Goal: Communication & Community: Share content

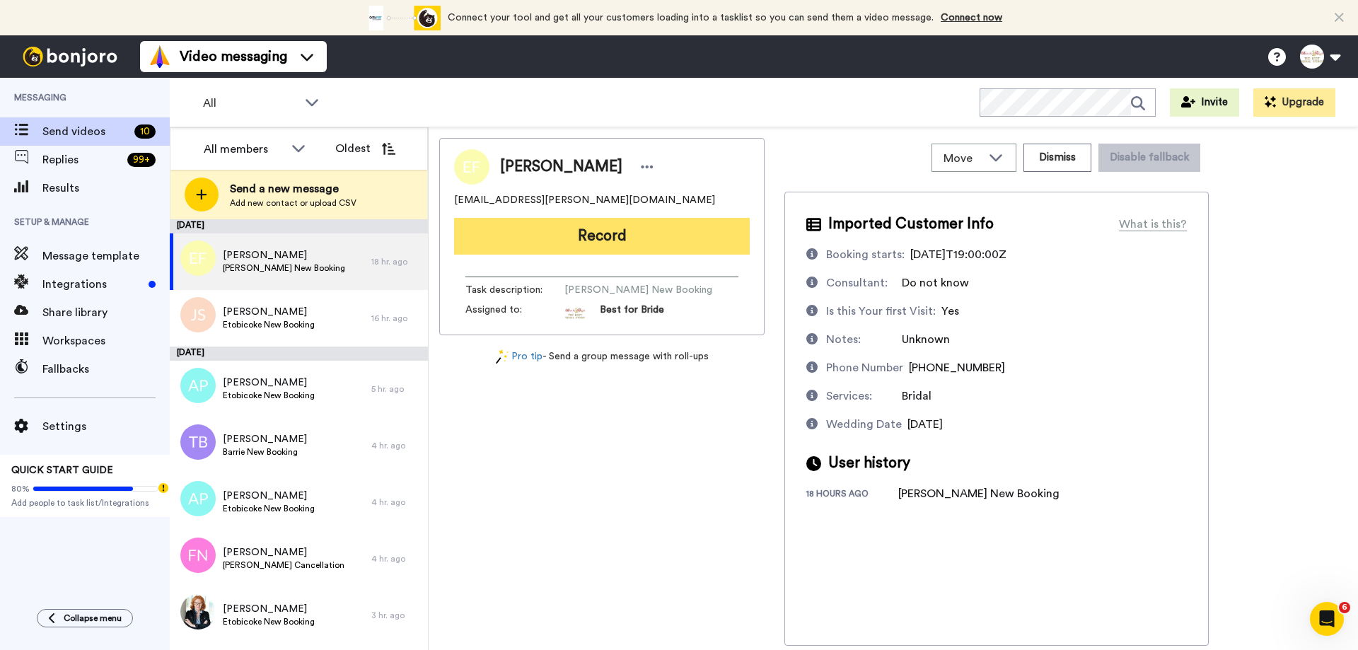
click at [645, 237] on button "Record" at bounding box center [602, 236] width 296 height 37
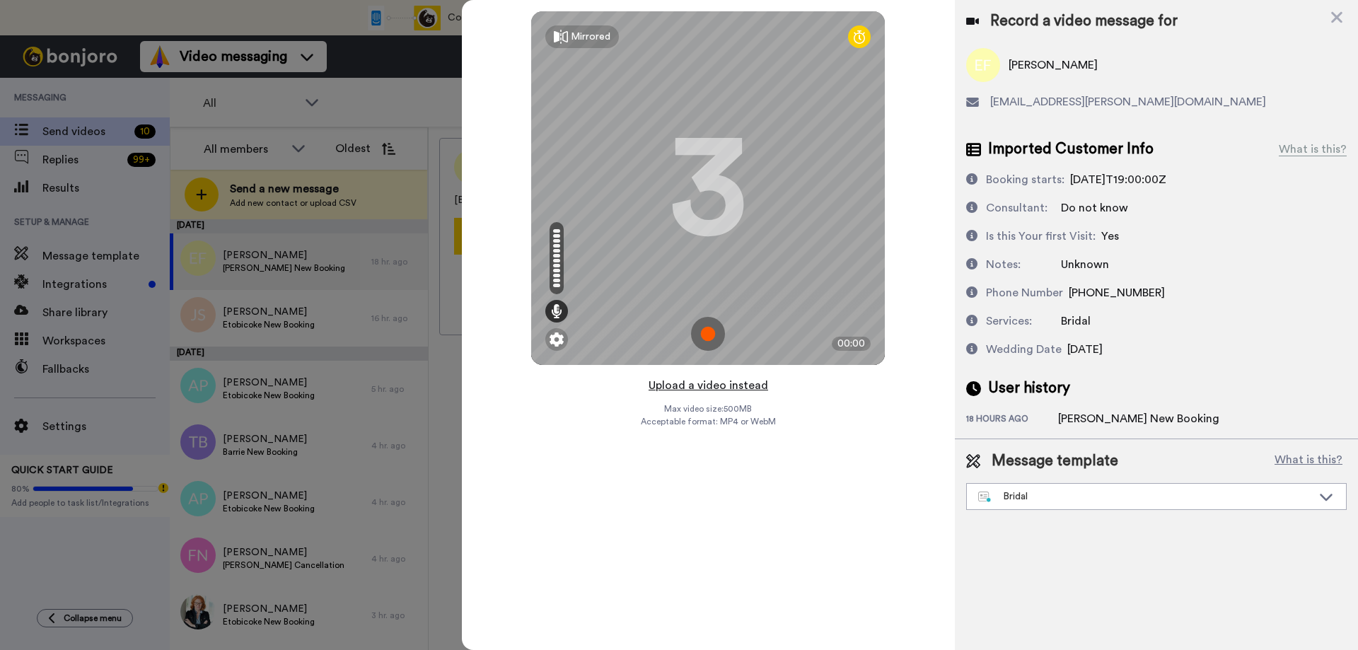
click at [707, 383] on button "Upload a video instead" at bounding box center [708, 385] width 128 height 18
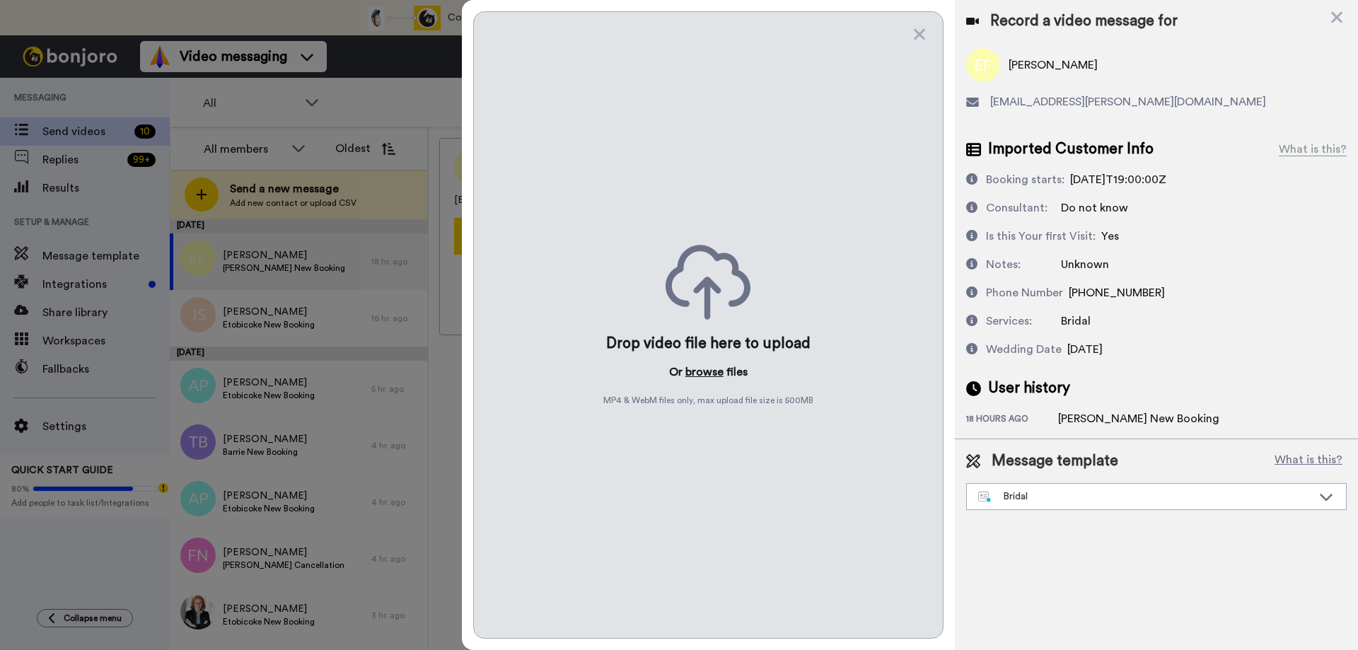
click at [707, 371] on button "browse" at bounding box center [704, 371] width 38 height 17
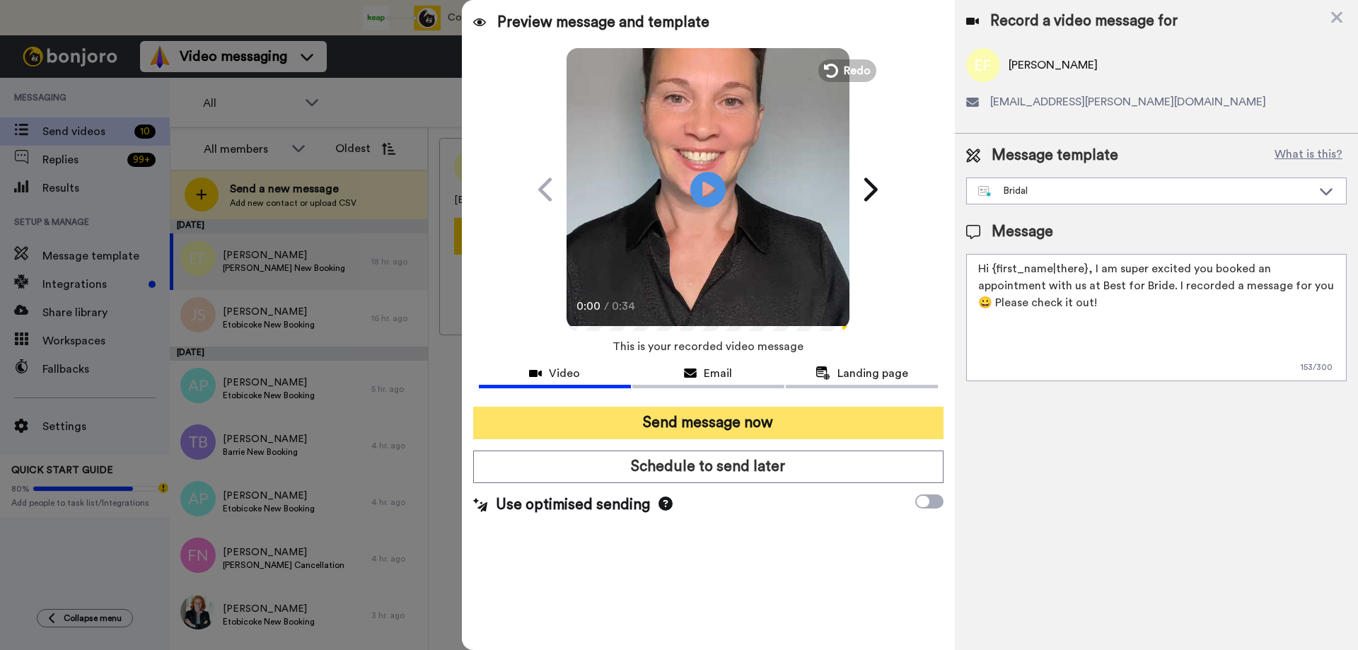
click at [708, 421] on button "Send message now" at bounding box center [708, 423] width 470 height 33
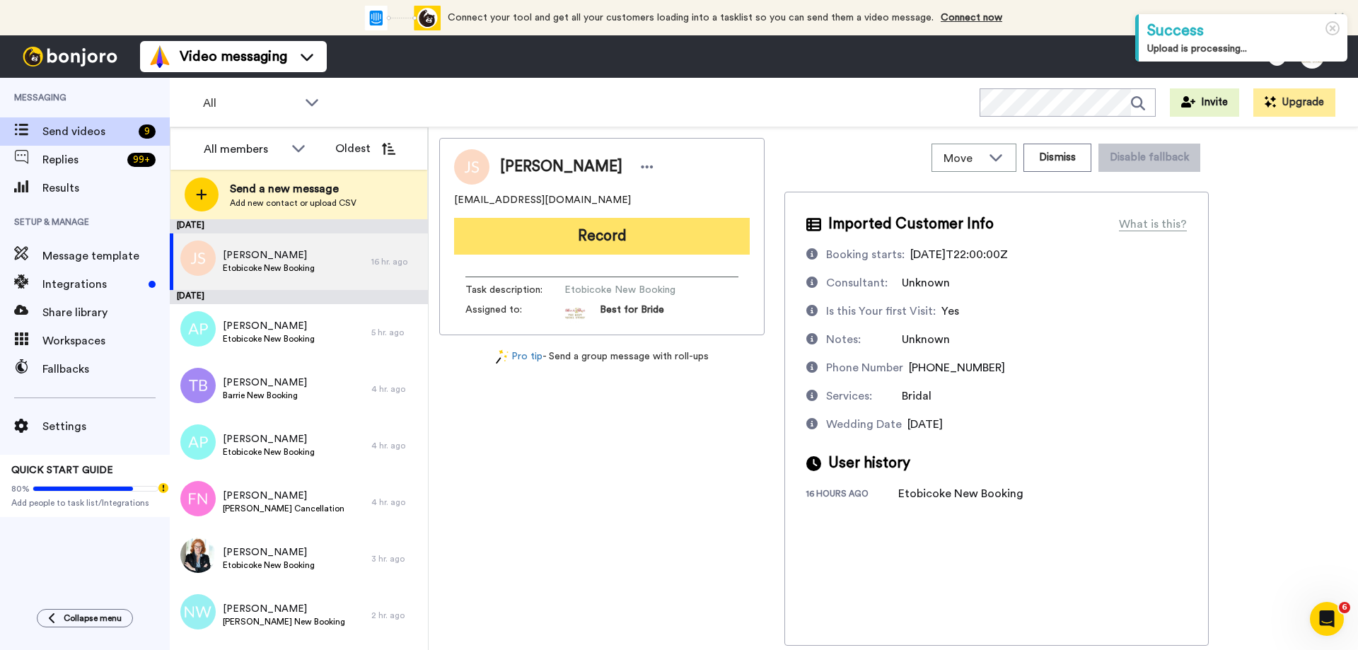
click at [614, 247] on button "Record" at bounding box center [602, 236] width 296 height 37
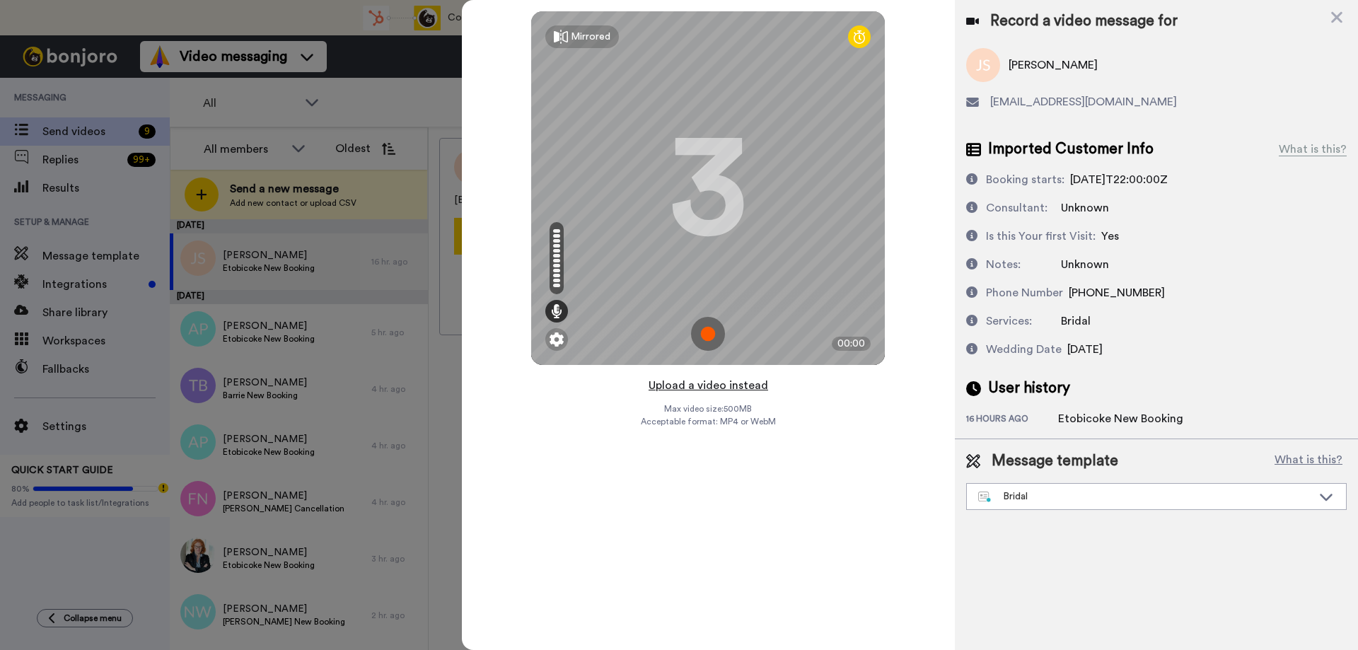
click at [731, 385] on button "Upload a video instead" at bounding box center [708, 385] width 128 height 18
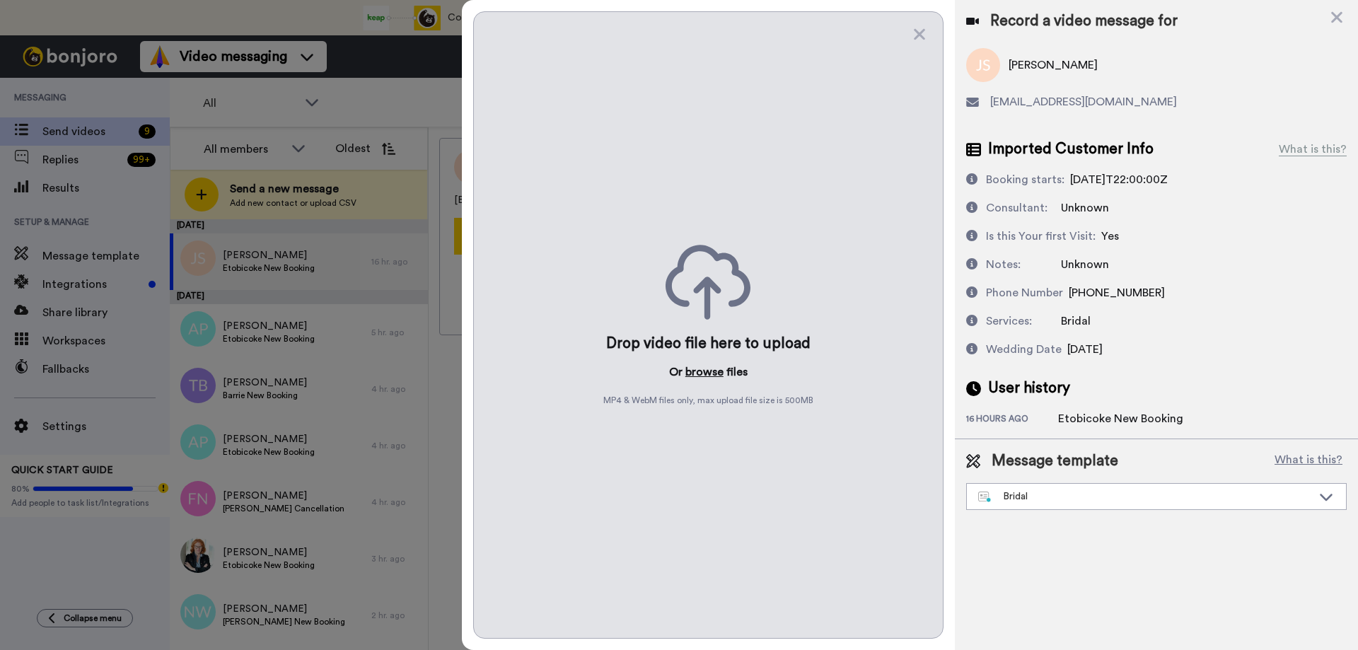
click at [705, 375] on button "browse" at bounding box center [704, 371] width 38 height 17
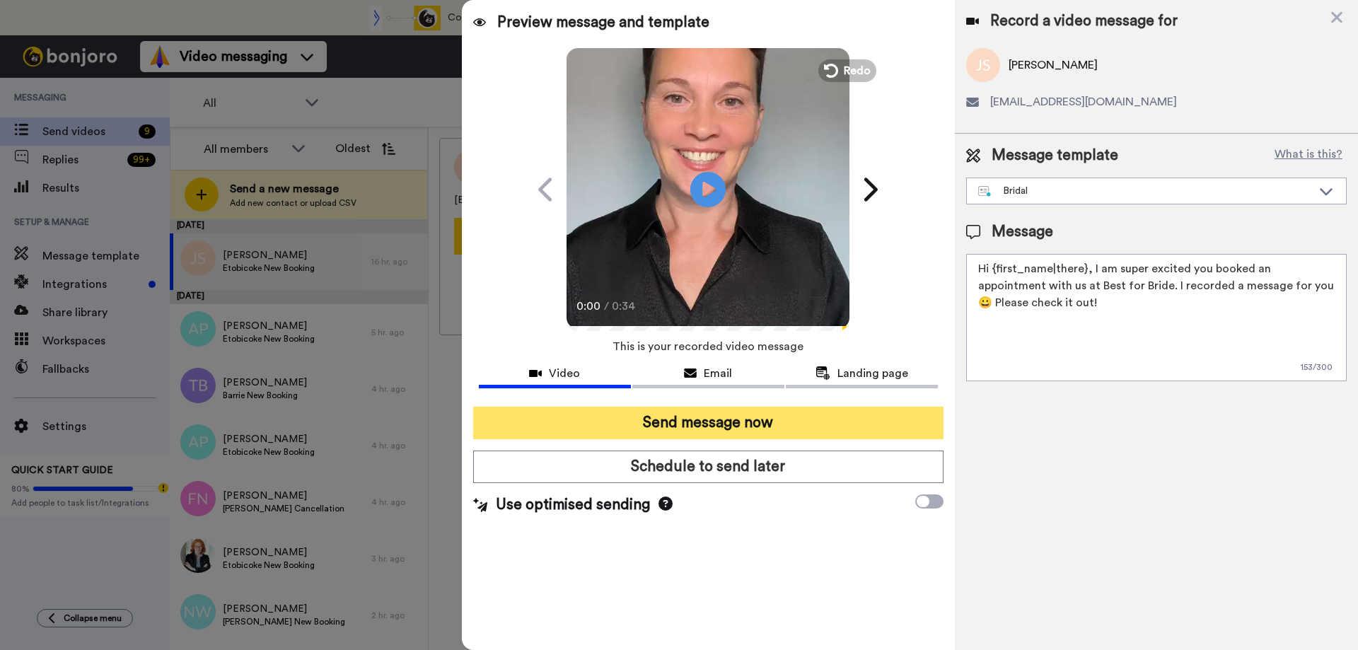
click at [710, 426] on button "Send message now" at bounding box center [708, 423] width 470 height 33
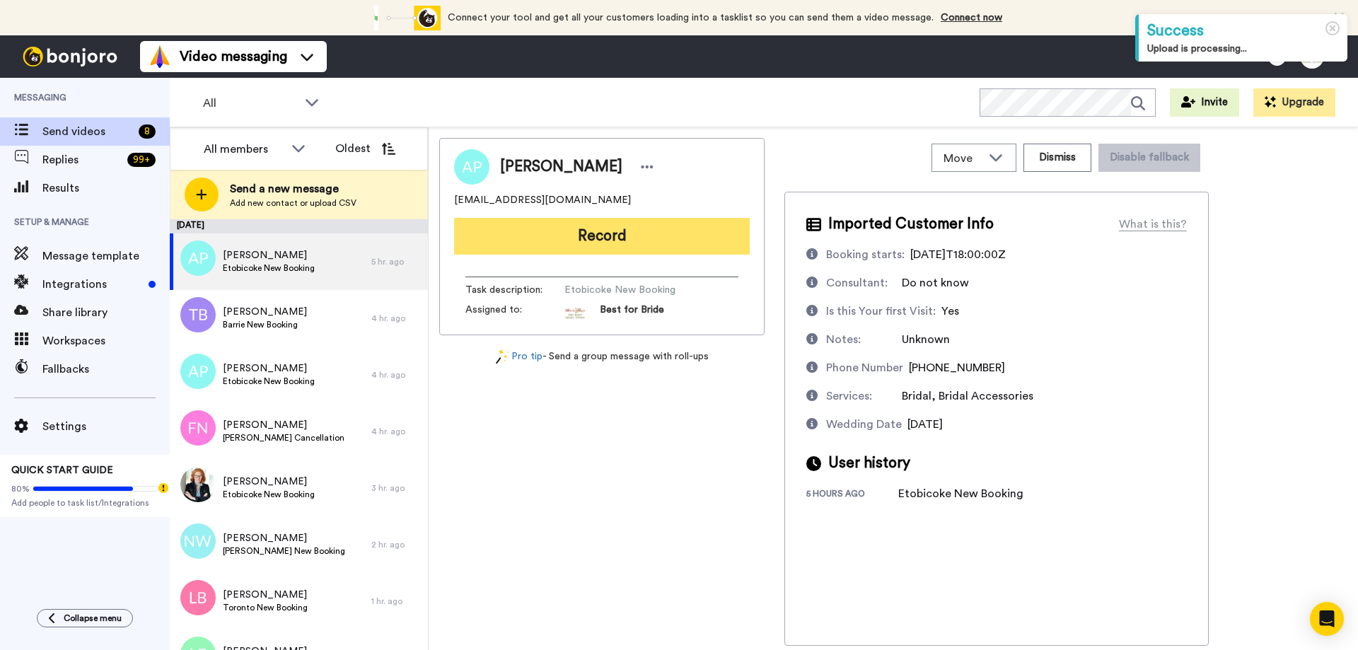
click at [651, 236] on button "Record" at bounding box center [602, 236] width 296 height 37
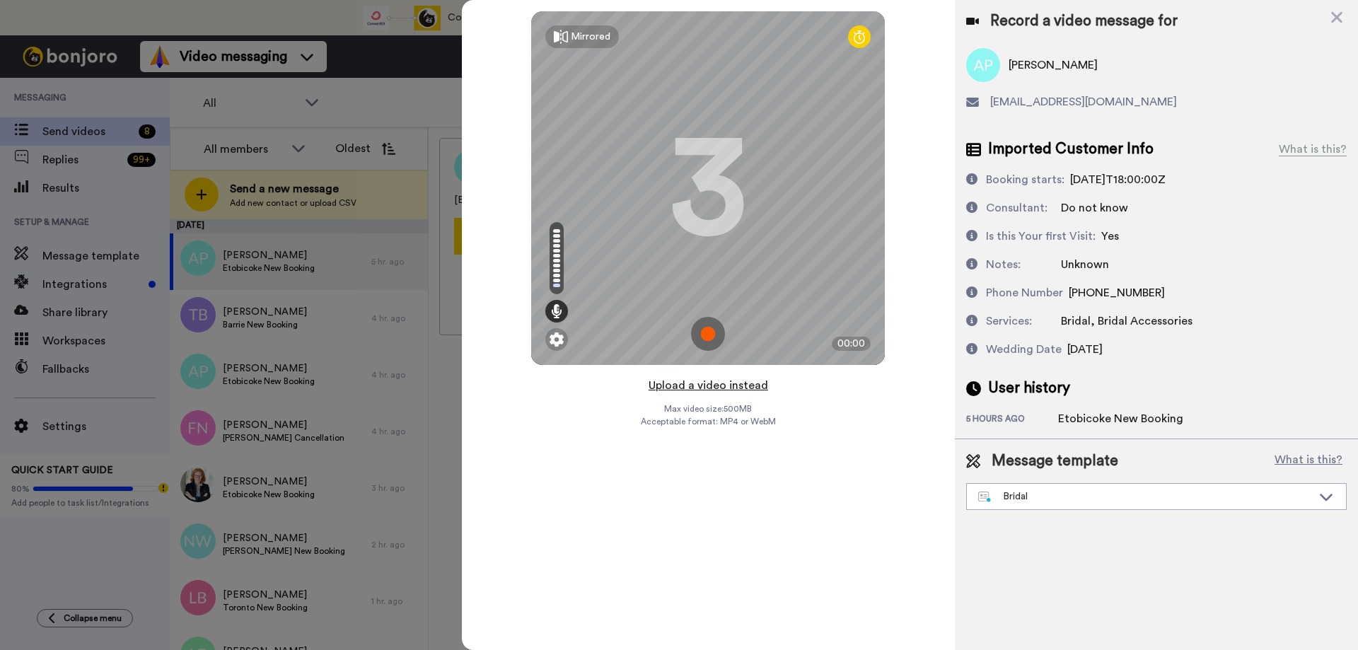
click at [694, 381] on button "Upload a video instead" at bounding box center [708, 385] width 128 height 18
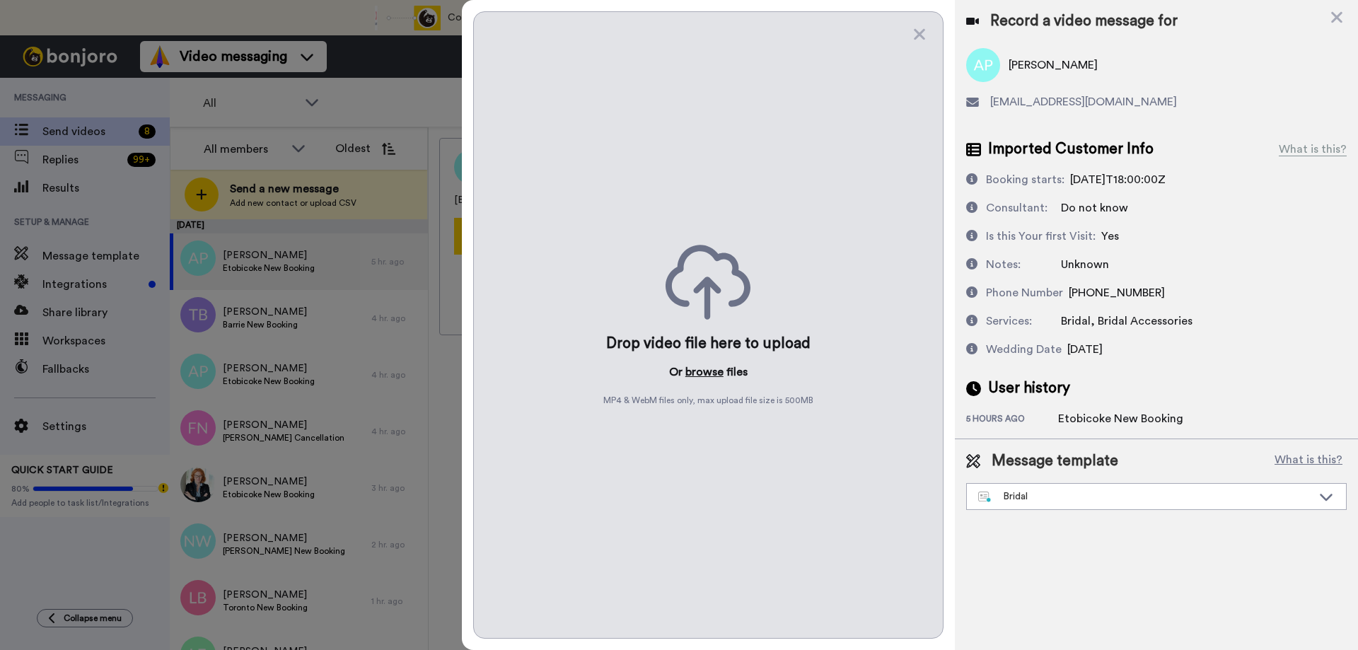
click at [707, 368] on button "browse" at bounding box center [704, 371] width 38 height 17
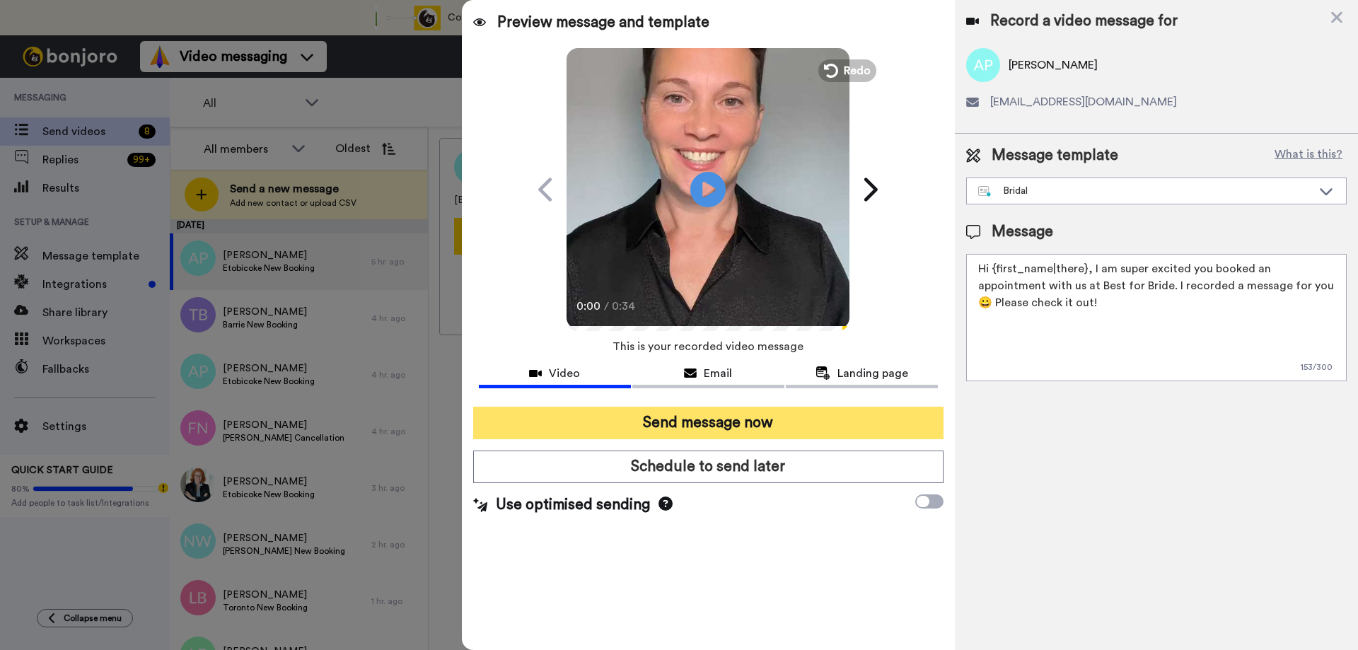
click at [753, 428] on button "Send message now" at bounding box center [708, 423] width 470 height 33
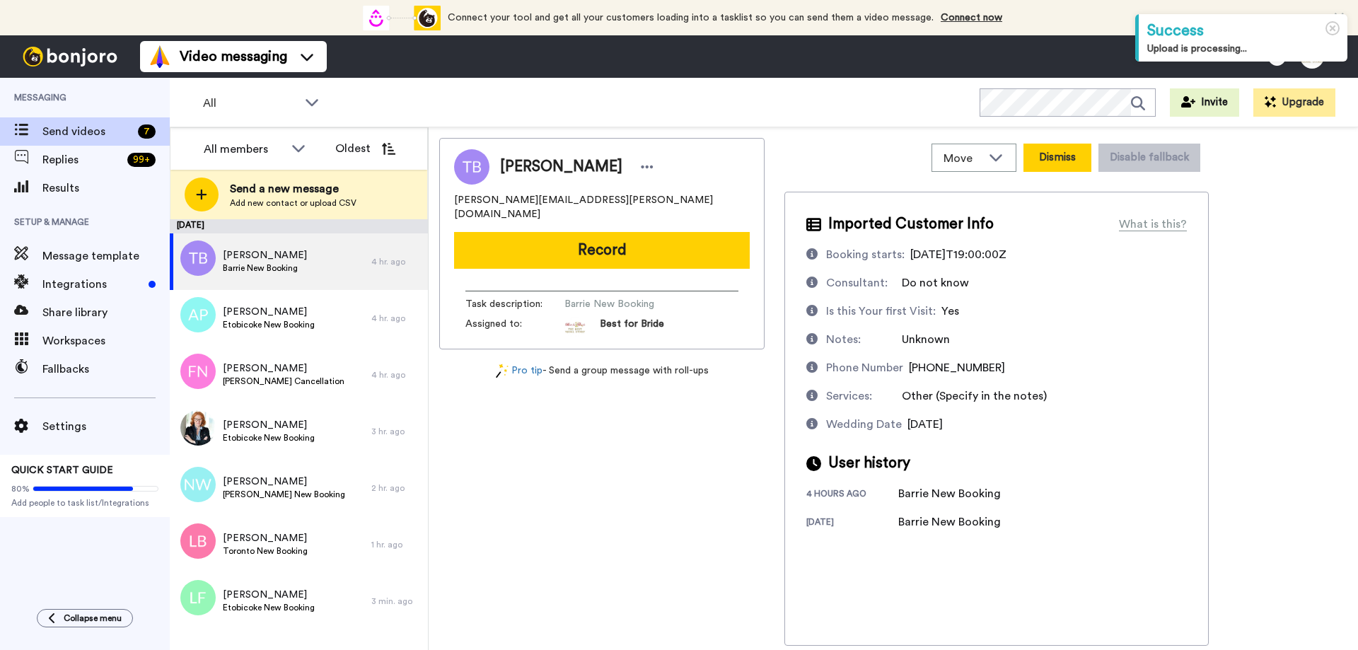
click at [1049, 154] on button "Dismiss" at bounding box center [1057, 158] width 68 height 28
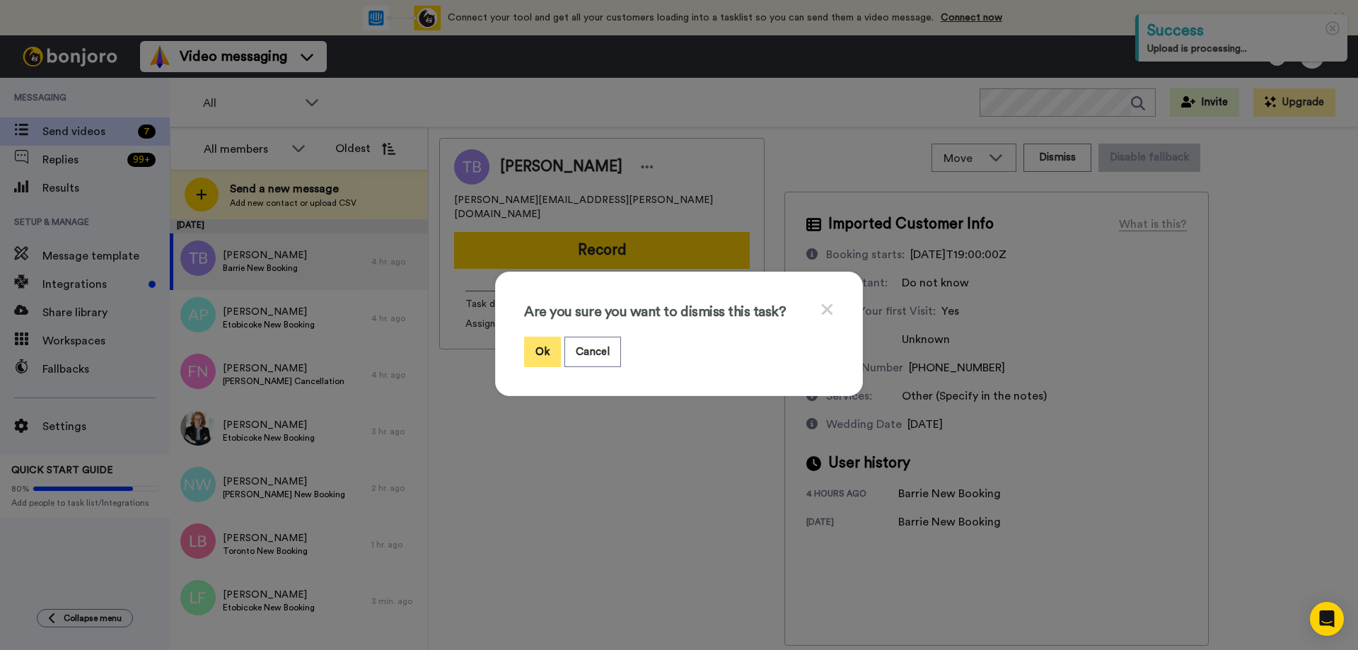
click at [542, 346] on button "Ok" at bounding box center [542, 352] width 37 height 30
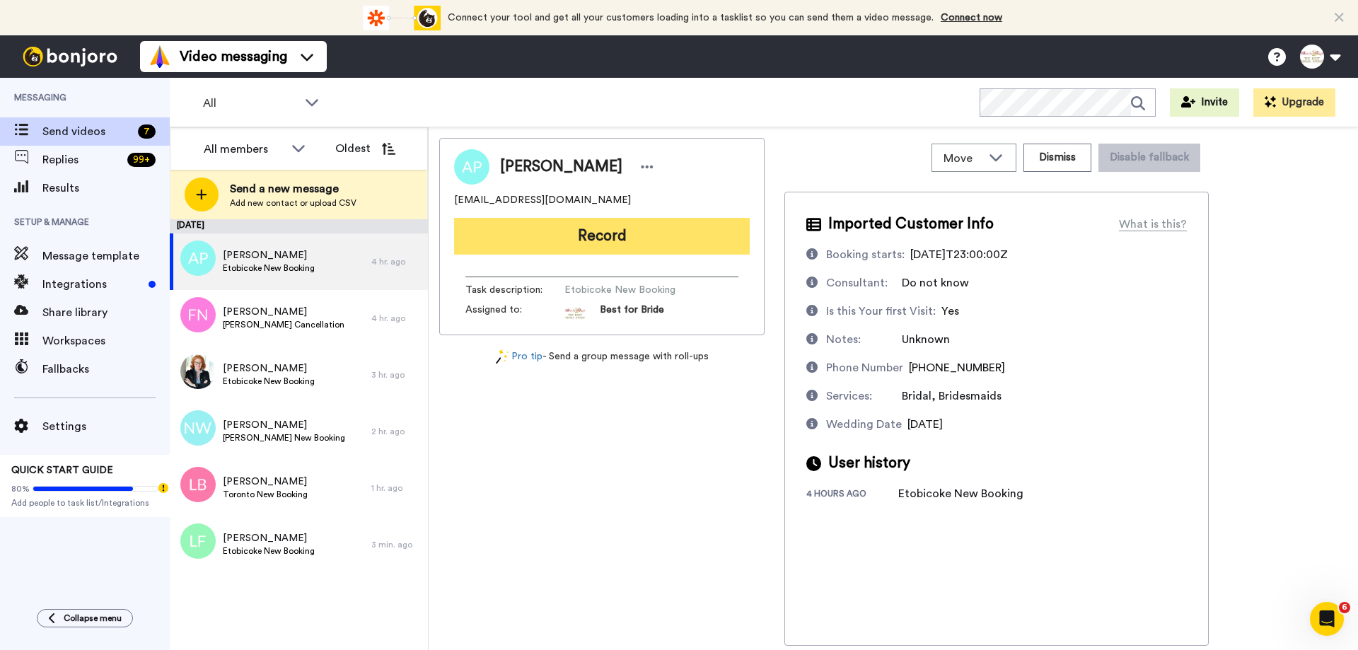
click at [600, 241] on button "Record" at bounding box center [602, 236] width 296 height 37
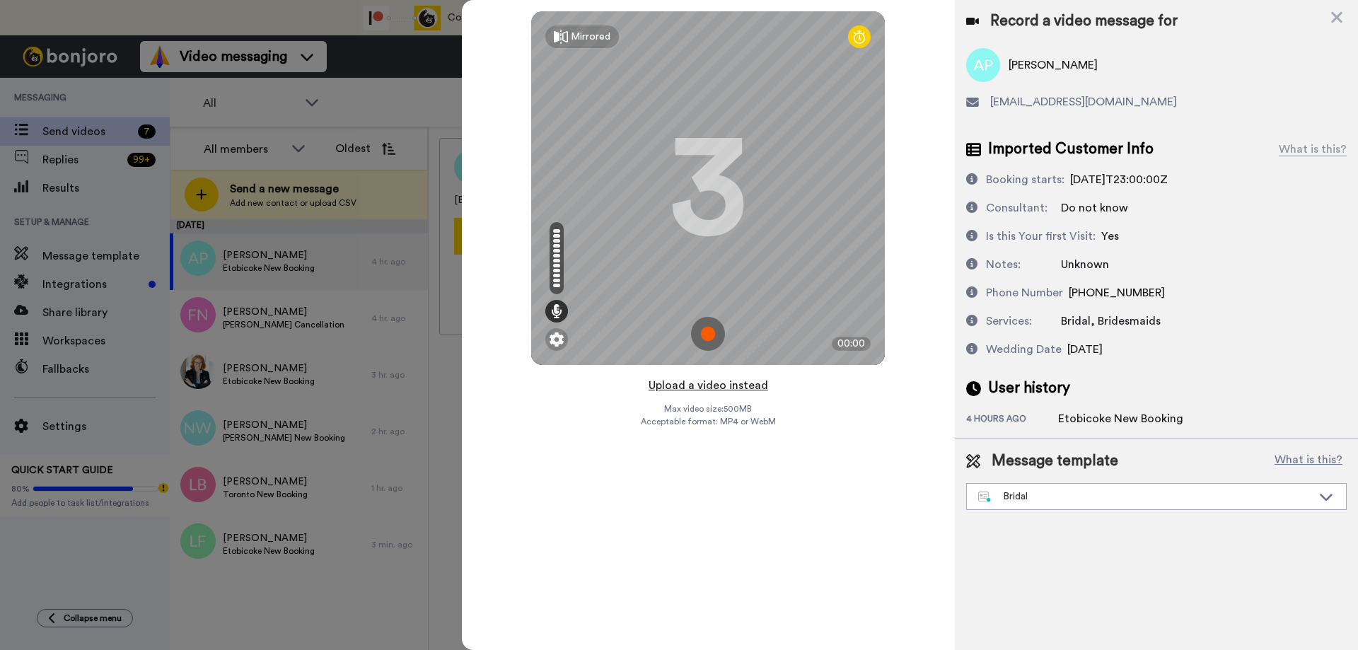
click at [703, 386] on button "Upload a video instead" at bounding box center [708, 385] width 128 height 18
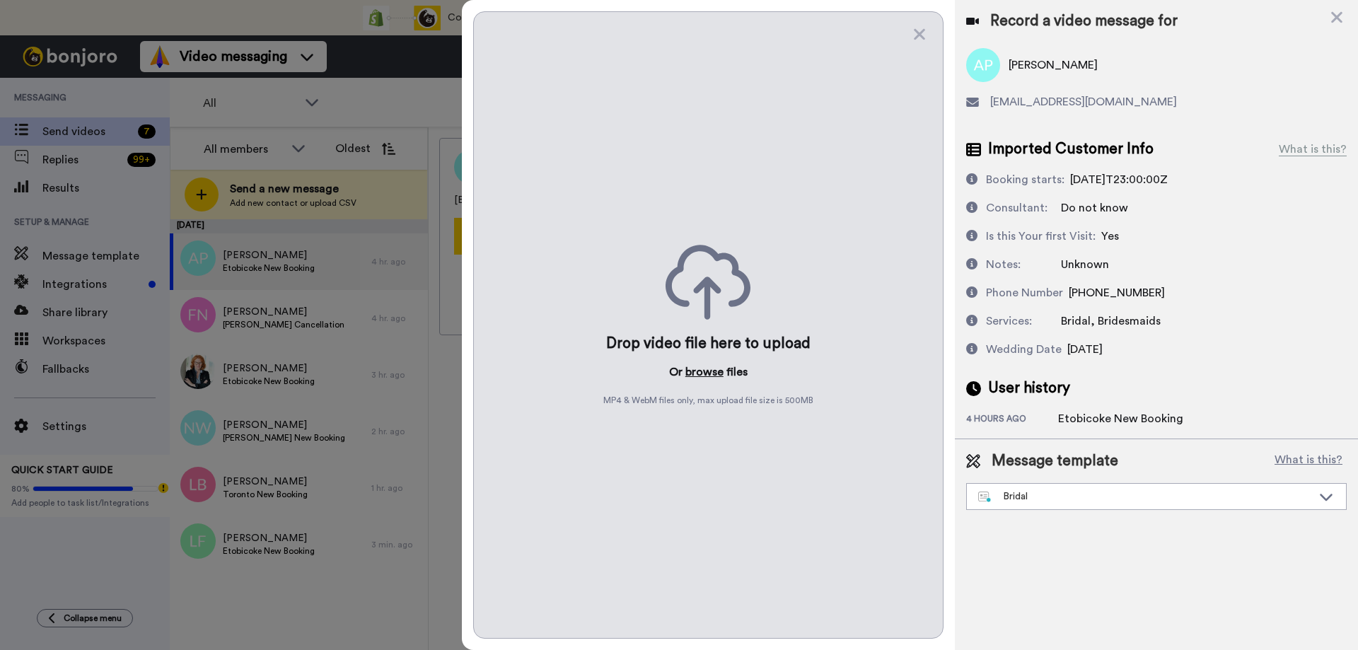
click at [698, 376] on button "browse" at bounding box center [704, 371] width 38 height 17
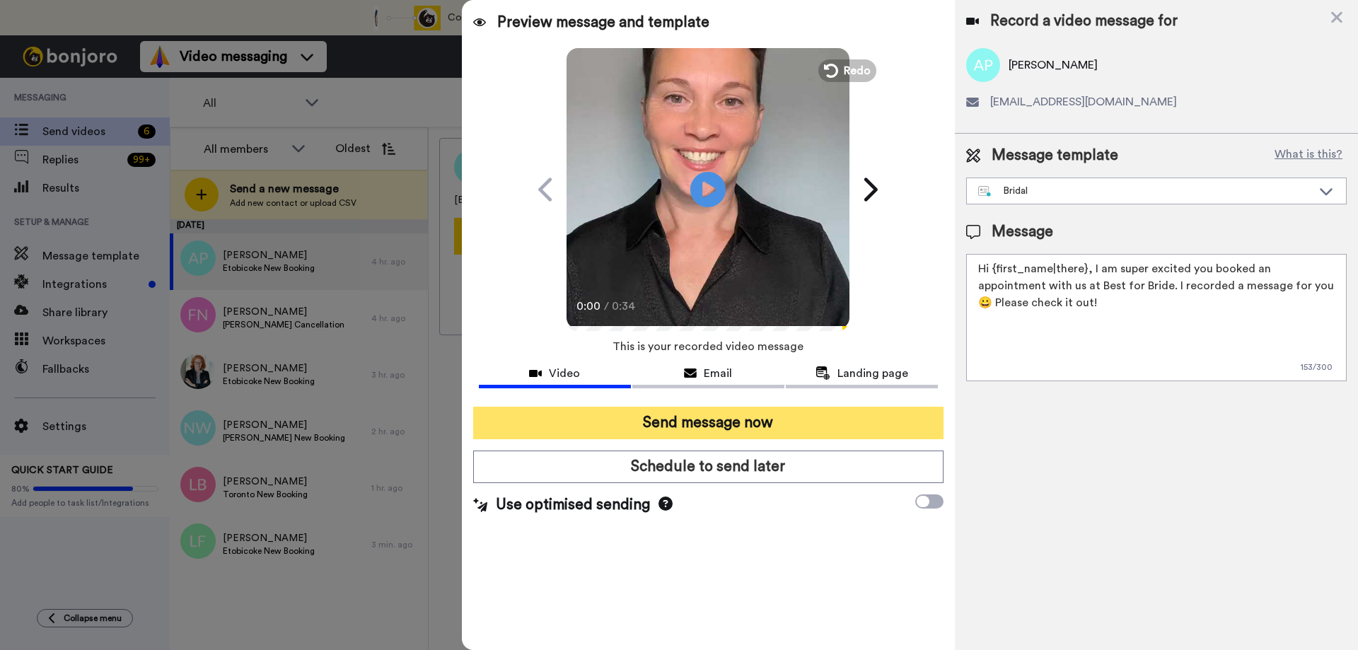
click at [677, 425] on button "Send message now" at bounding box center [708, 423] width 470 height 33
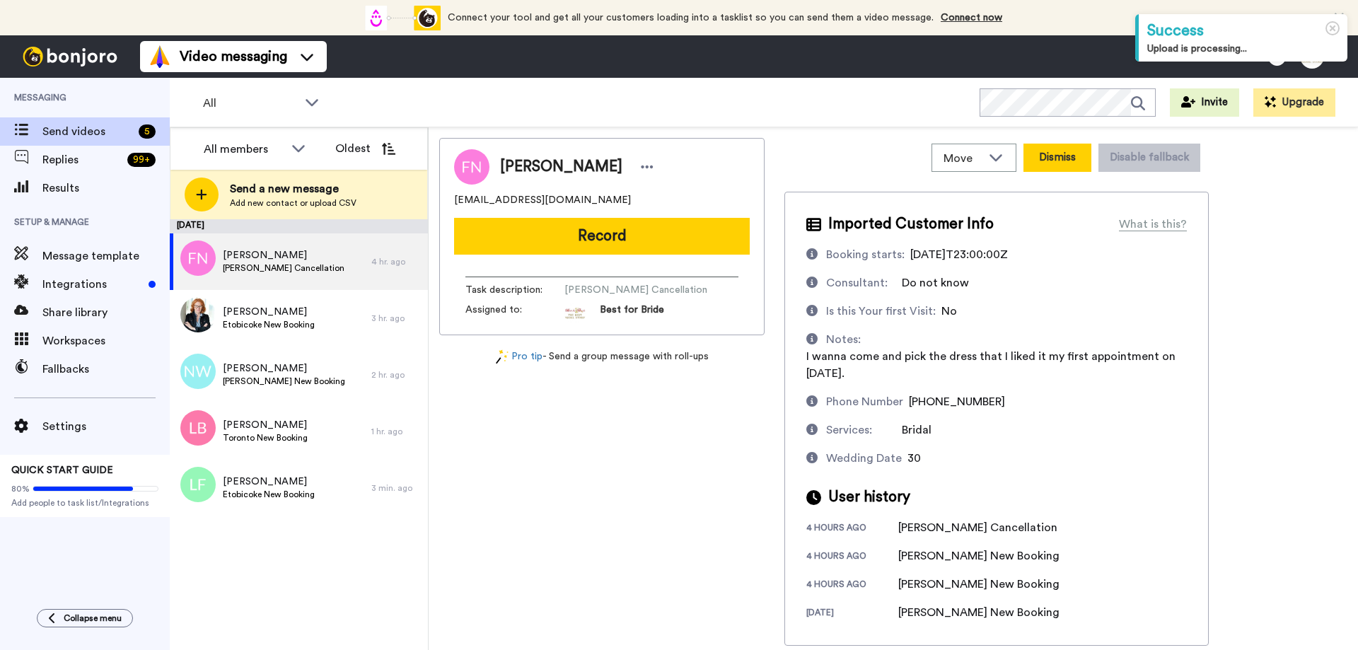
click at [1055, 157] on button "Dismiss" at bounding box center [1057, 158] width 68 height 28
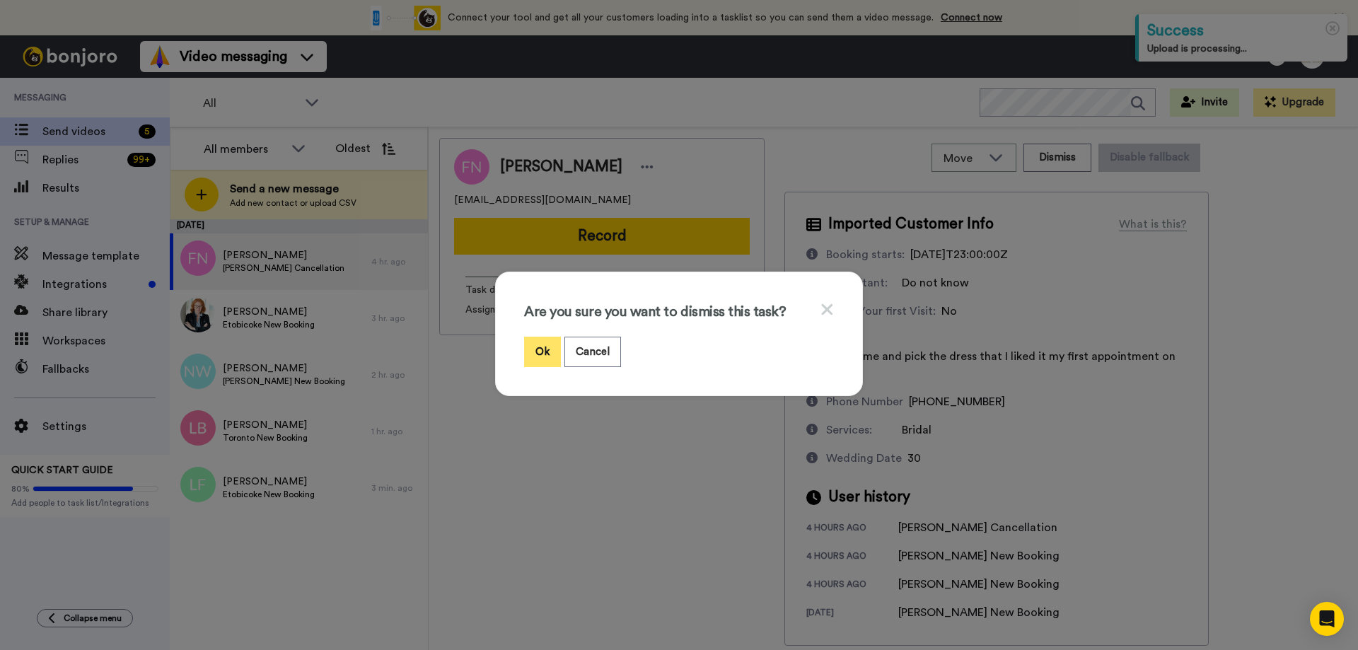
click at [542, 348] on button "Ok" at bounding box center [542, 352] width 37 height 30
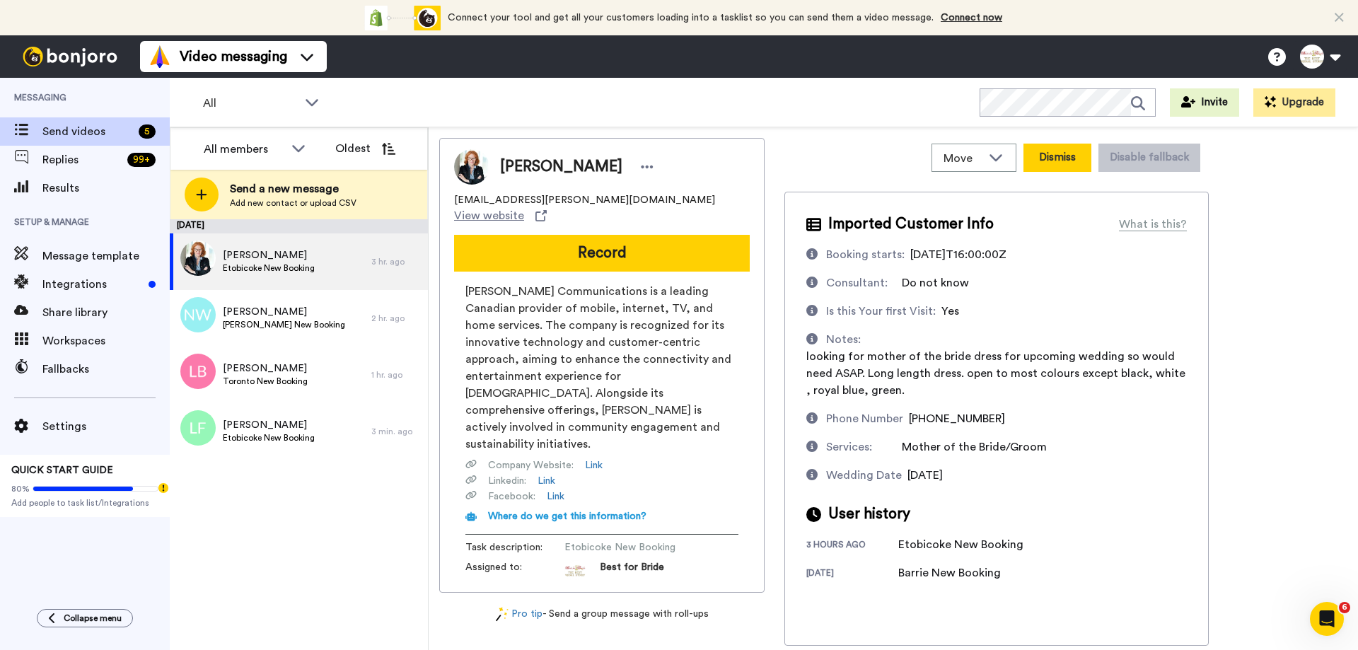
click at [1054, 153] on button "Dismiss" at bounding box center [1057, 158] width 68 height 28
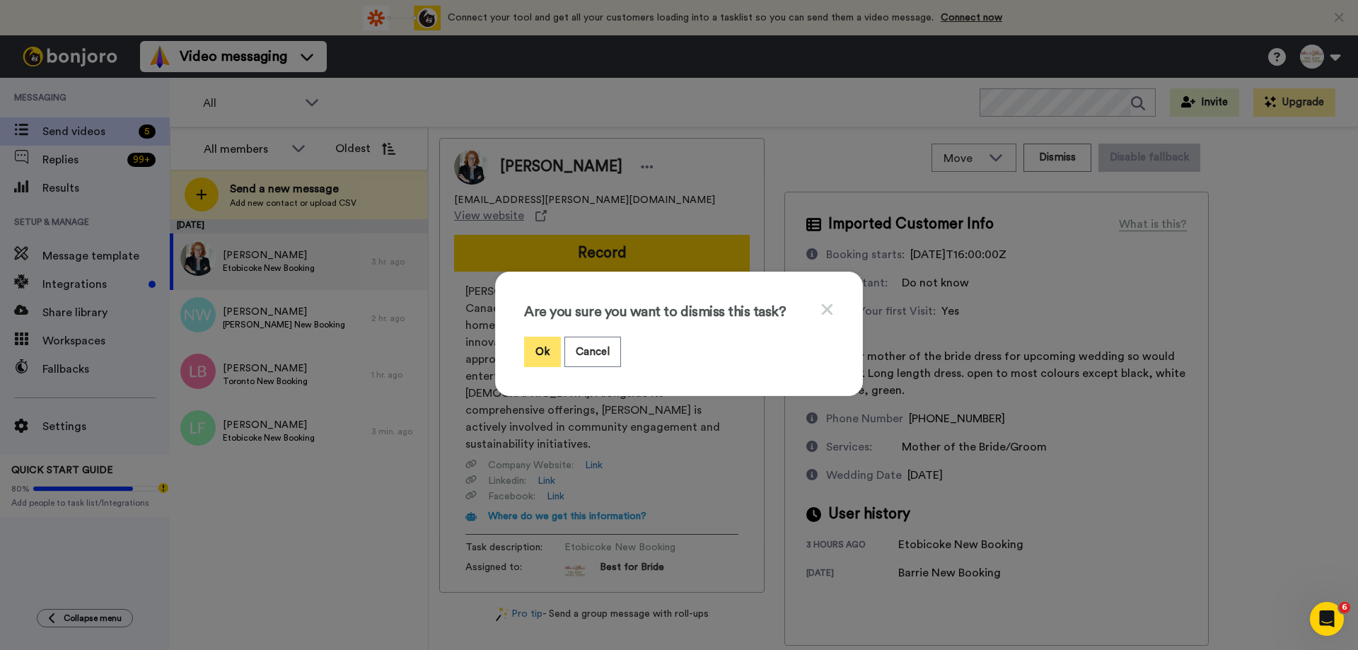
click at [540, 358] on button "Ok" at bounding box center [542, 352] width 37 height 30
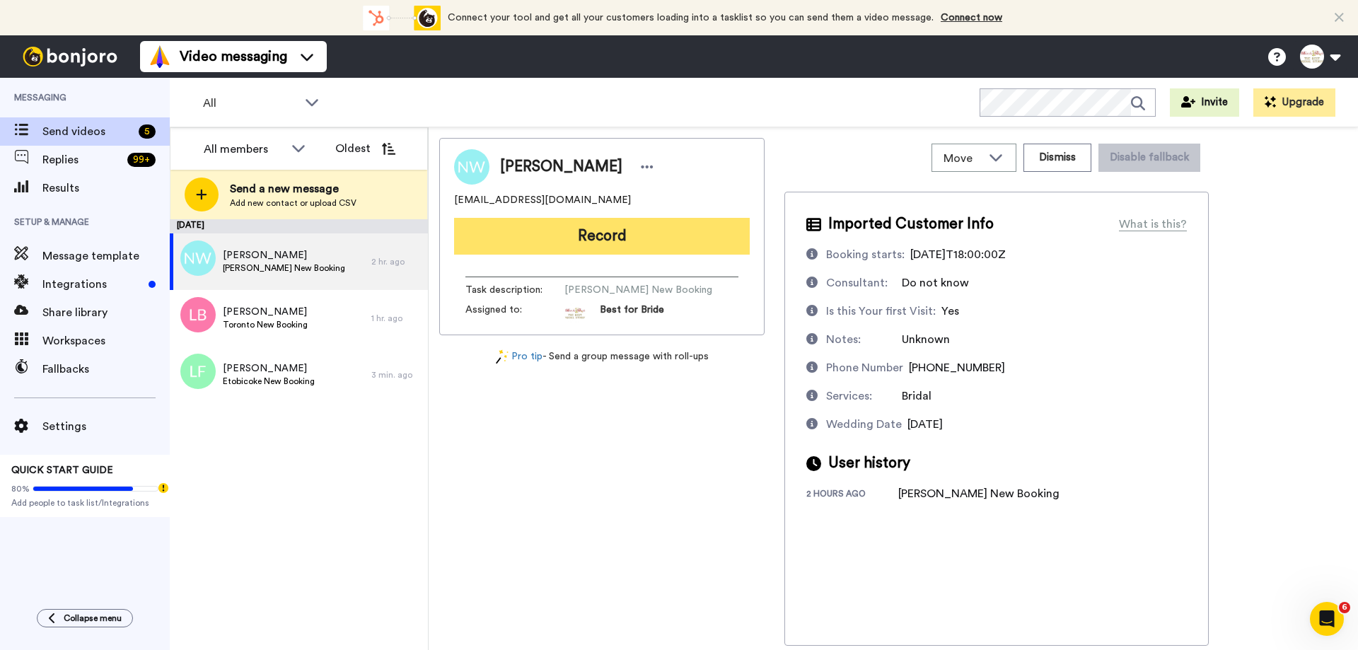
click at [614, 245] on button "Record" at bounding box center [602, 236] width 296 height 37
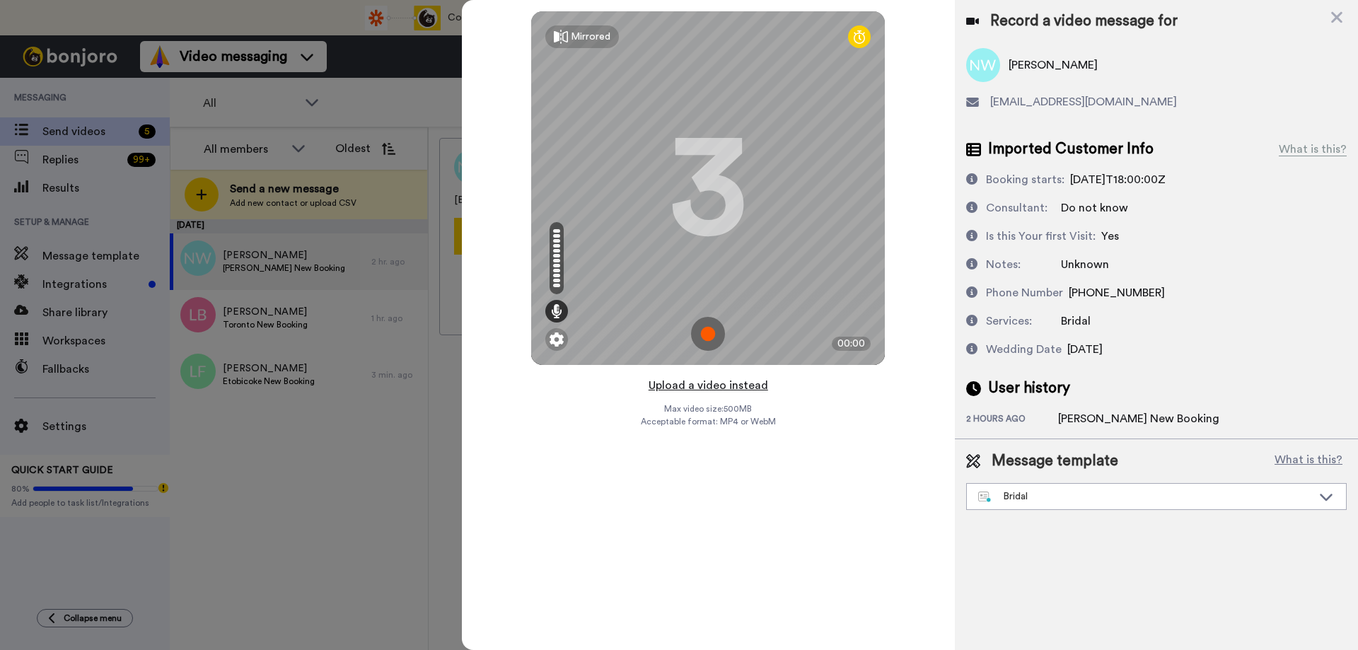
click at [718, 387] on button "Upload a video instead" at bounding box center [708, 385] width 128 height 18
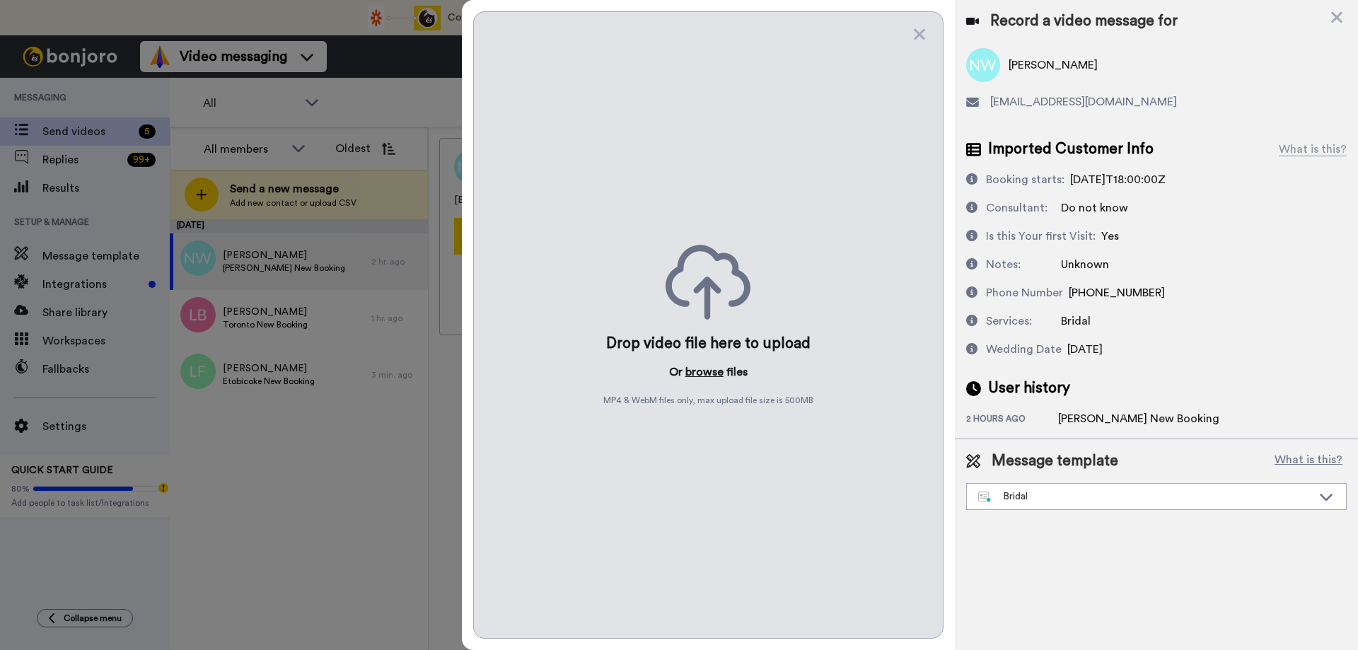
click at [696, 371] on button "browse" at bounding box center [704, 371] width 38 height 17
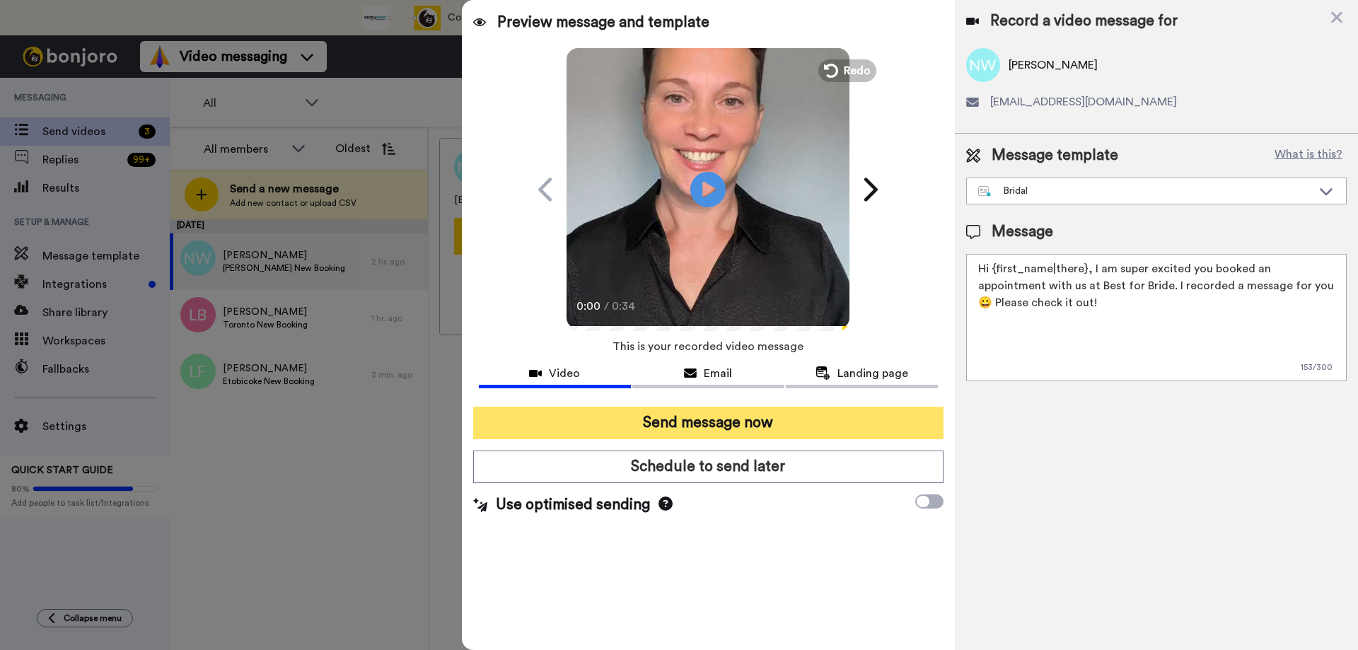
click at [683, 422] on button "Send message now" at bounding box center [708, 423] width 470 height 33
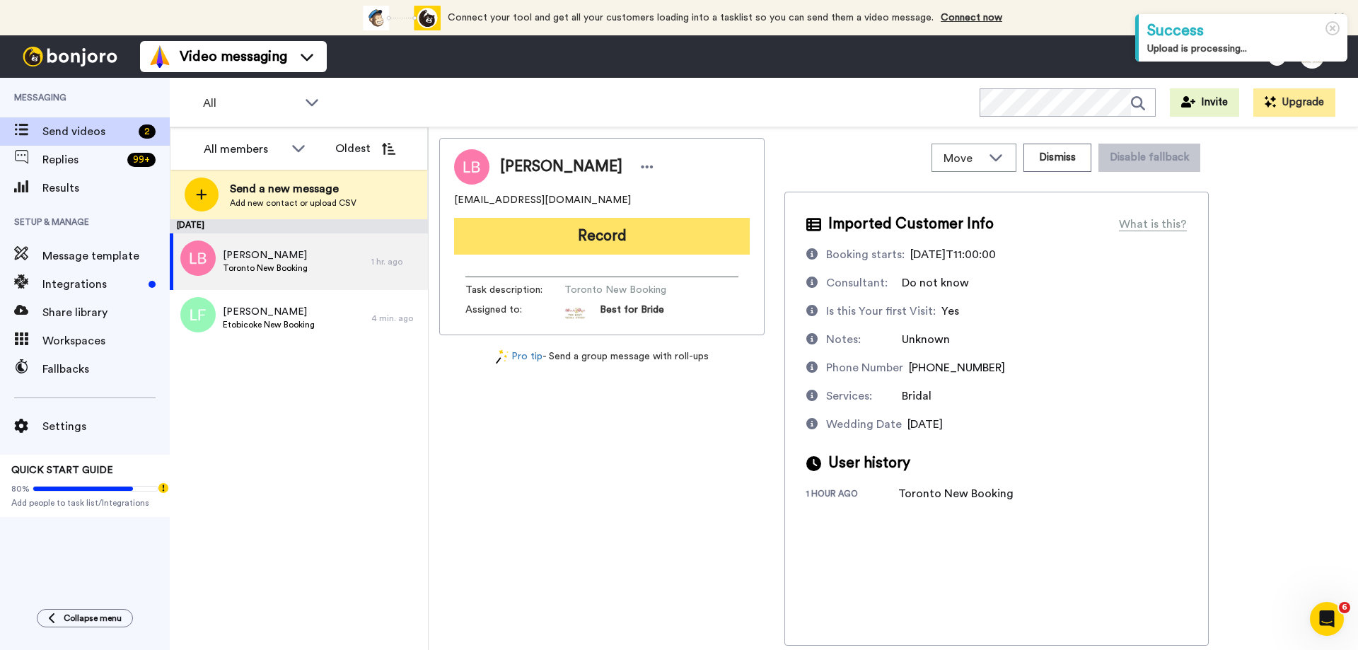
click at [579, 234] on button "Record" at bounding box center [602, 236] width 296 height 37
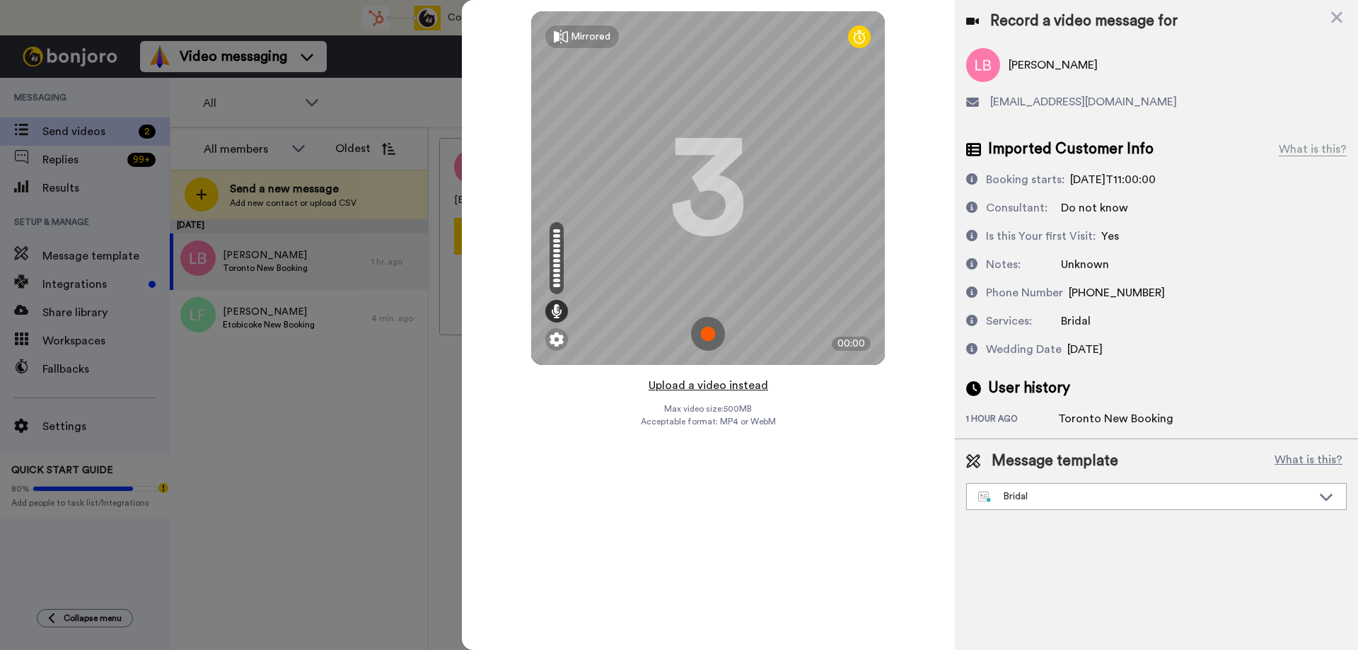
click at [709, 387] on button "Upload a video instead" at bounding box center [708, 385] width 128 height 18
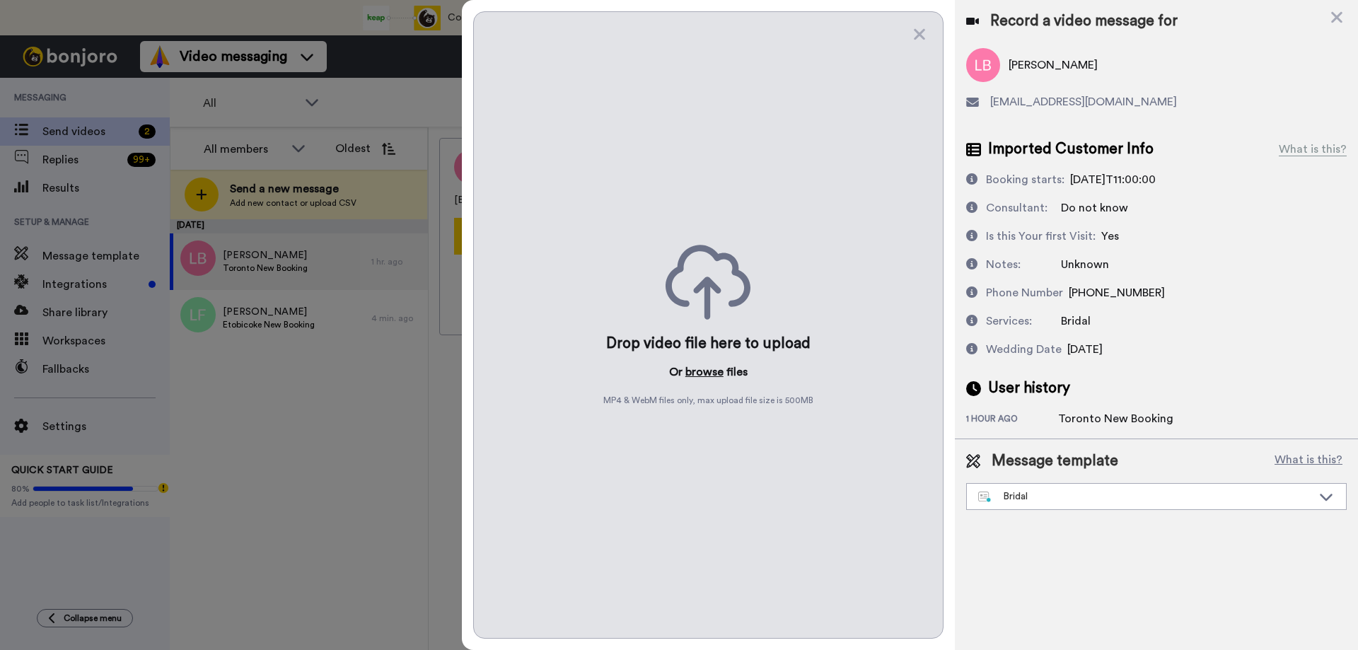
click at [708, 374] on button "browse" at bounding box center [704, 371] width 38 height 17
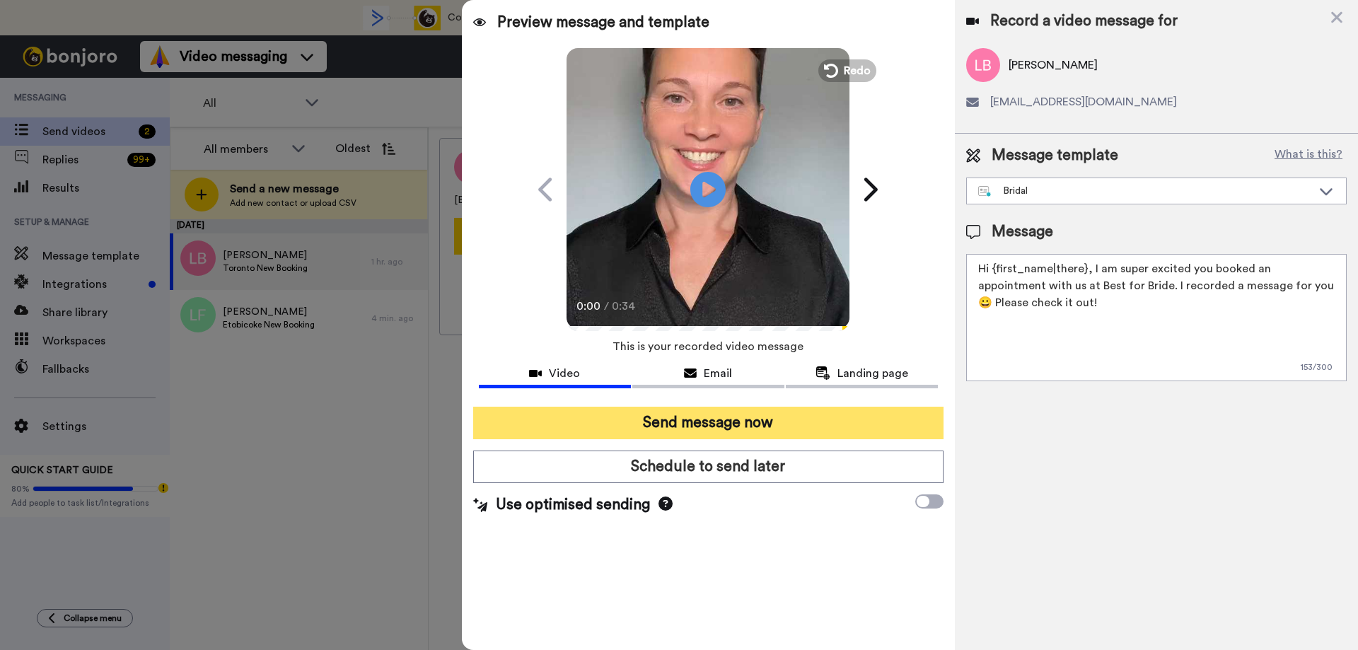
click at [706, 425] on button "Send message now" at bounding box center [708, 423] width 470 height 33
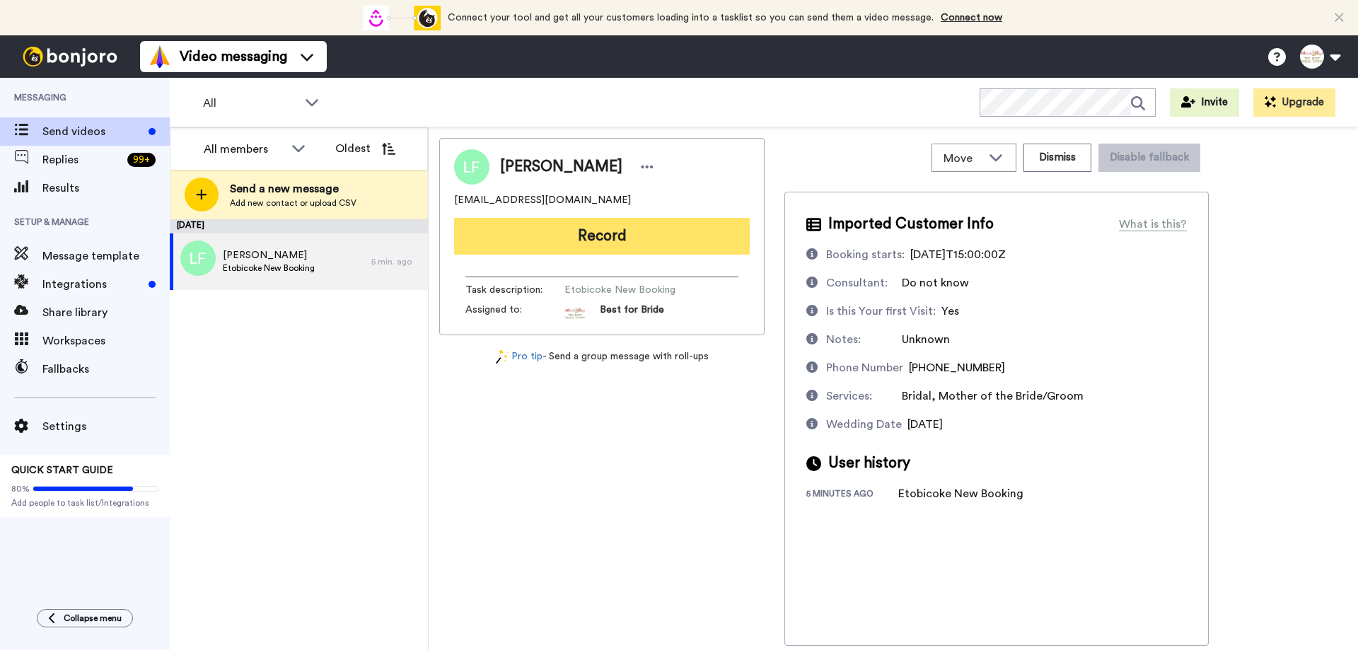
click at [600, 232] on button "Record" at bounding box center [602, 236] width 296 height 37
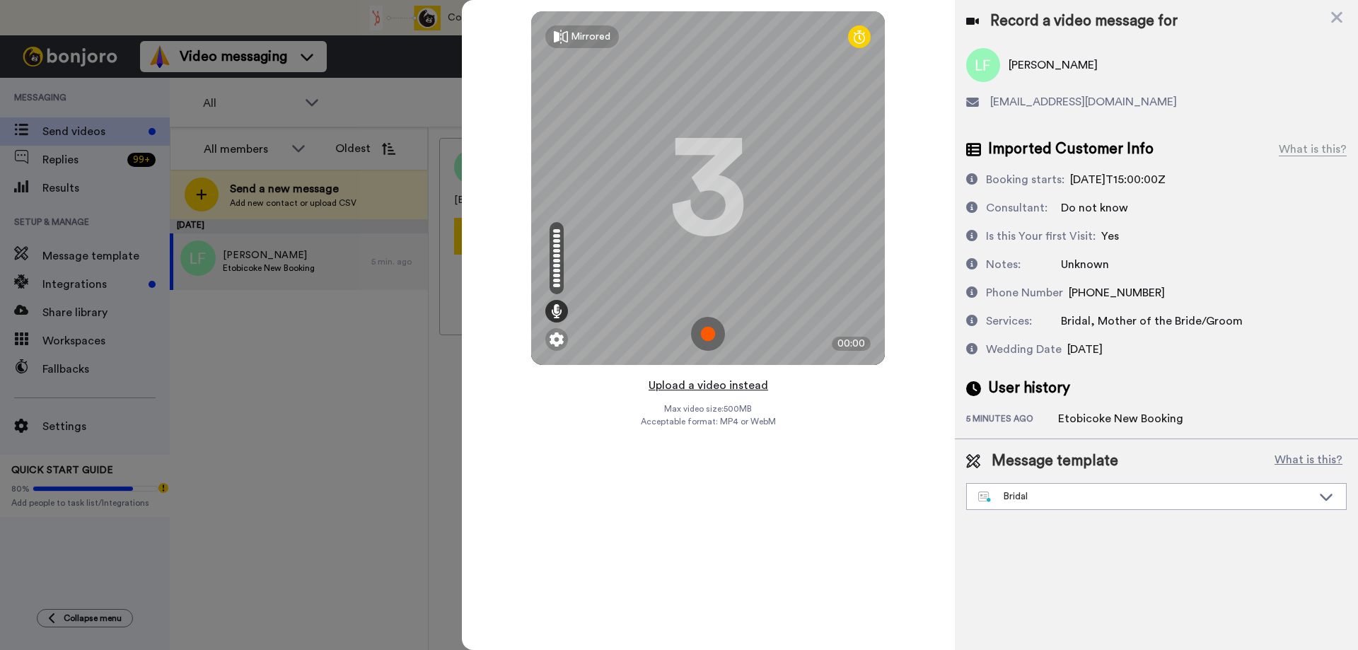
click at [712, 387] on button "Upload a video instead" at bounding box center [708, 385] width 128 height 18
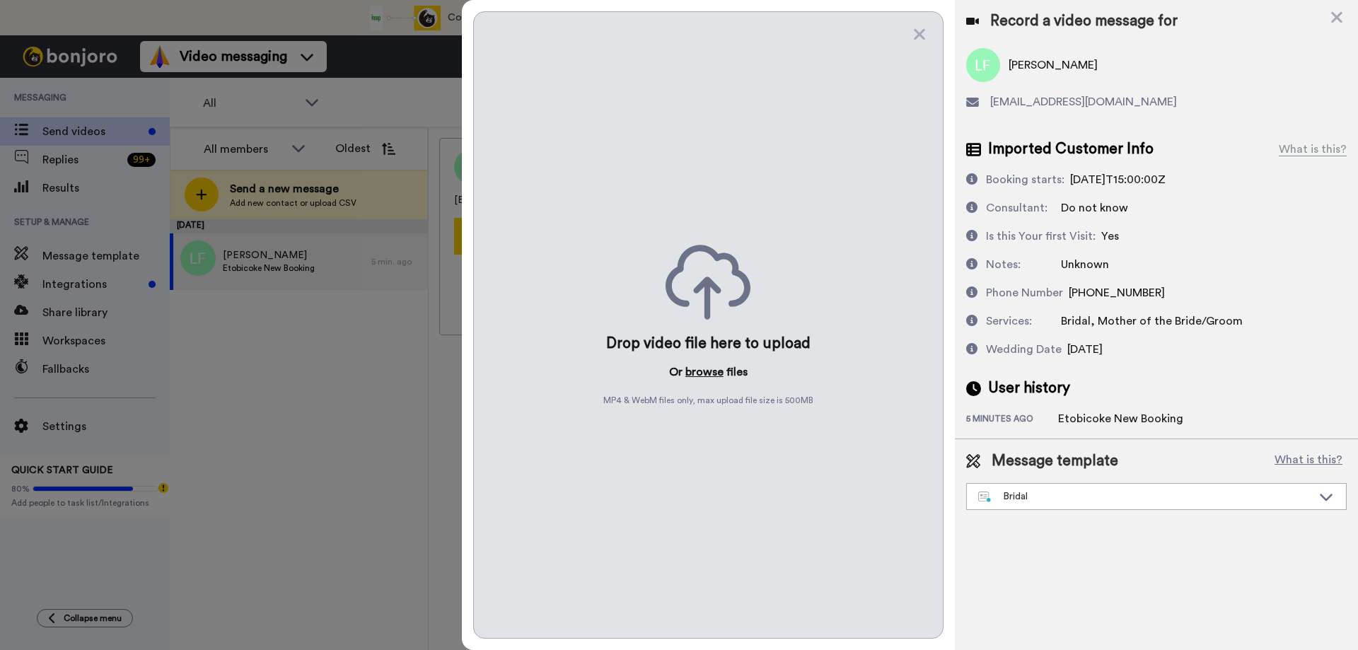
click at [711, 373] on button "browse" at bounding box center [704, 371] width 38 height 17
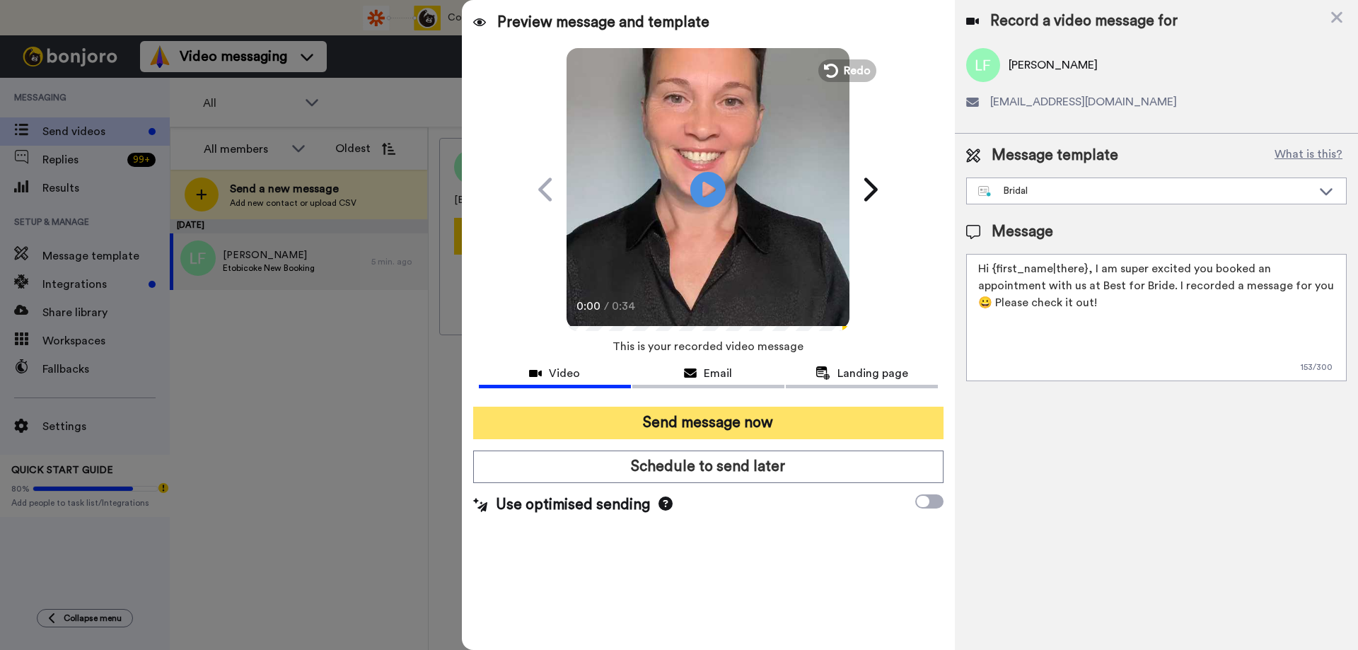
click at [692, 429] on button "Send message now" at bounding box center [708, 423] width 470 height 33
